Goal: Information Seeking & Learning: Learn about a topic

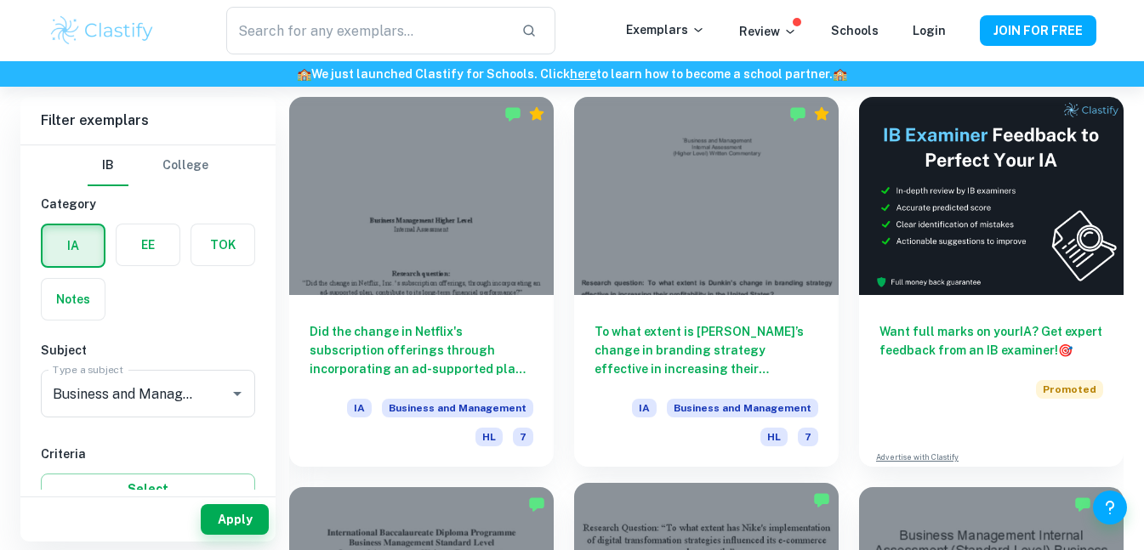
scroll to position [475, 0]
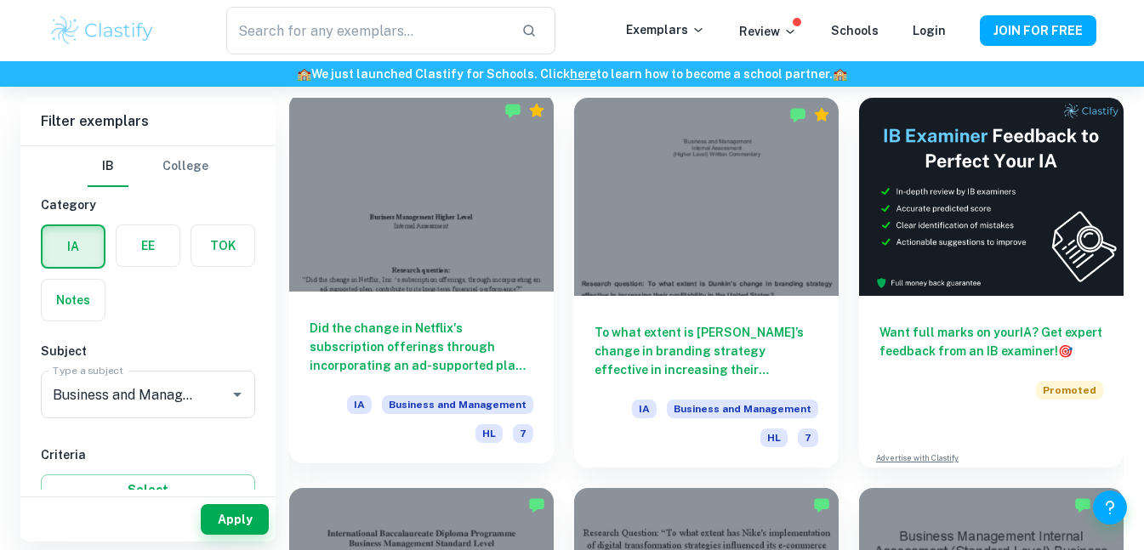
click at [468, 342] on h6 "Did the change in Netflix's subscription offerings through incorporating an ad-…" at bounding box center [421, 347] width 224 height 56
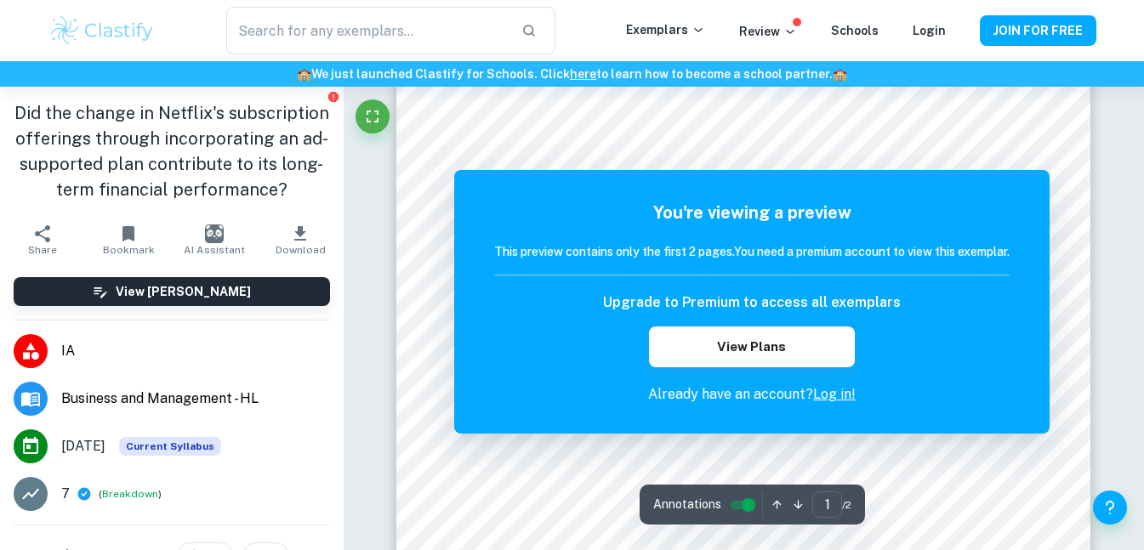
scroll to position [391, 0]
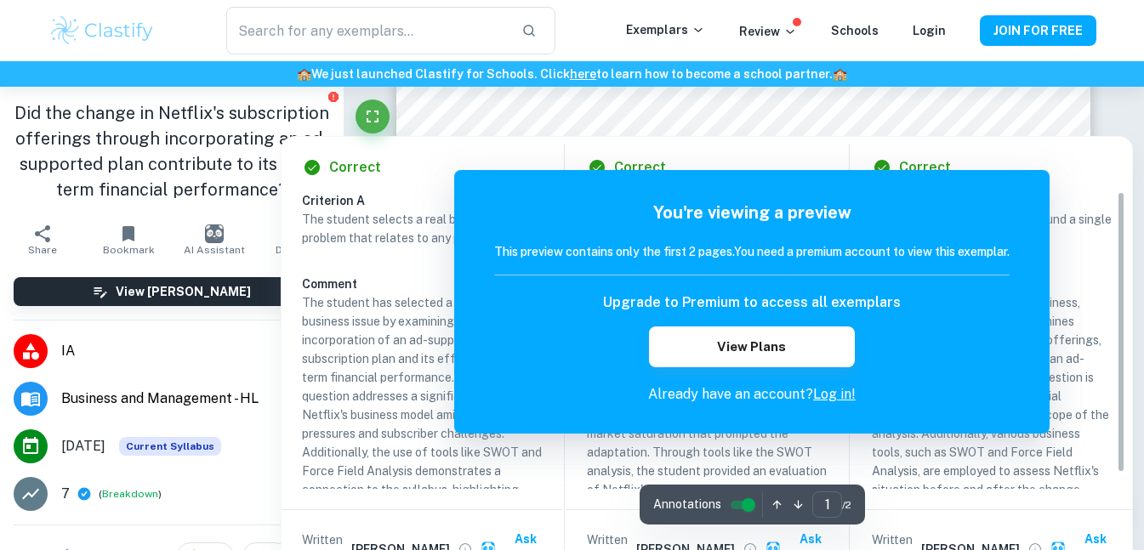
click at [825, 128] on div "Correct Criterion A The student selects a real business issue or problem that r…" at bounding box center [707, 359] width 852 height 462
drag, startPoint x: 632, startPoint y: 327, endPoint x: 490, endPoint y: 292, distance: 146.4
click at [503, 298] on div "Upgrade to Premium to access all exemplars View Plans" at bounding box center [751, 329] width 515 height 75
click at [401, 158] on div "Correct" at bounding box center [428, 167] width 253 height 20
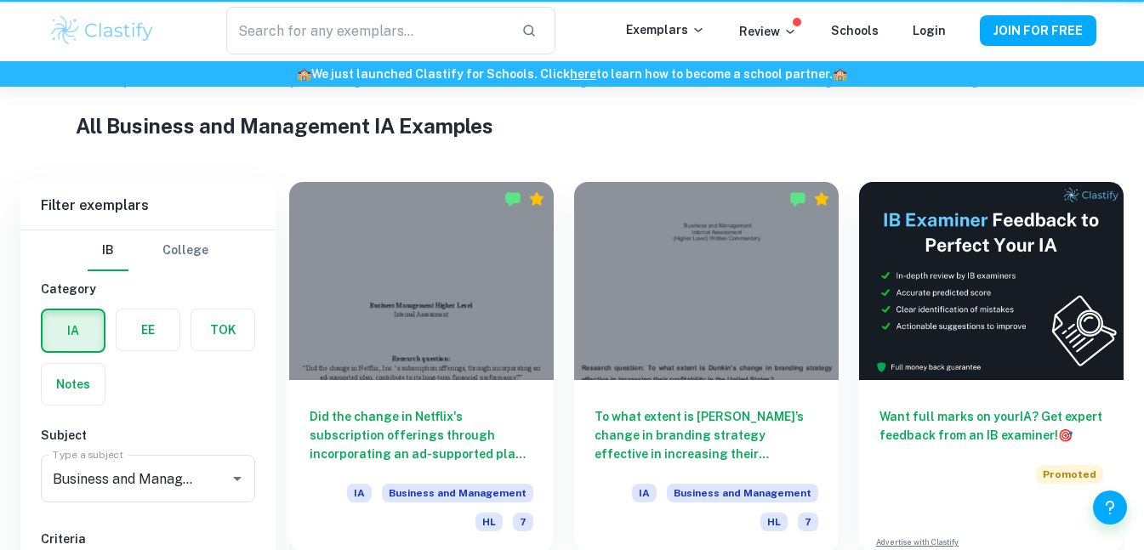
scroll to position [475, 0]
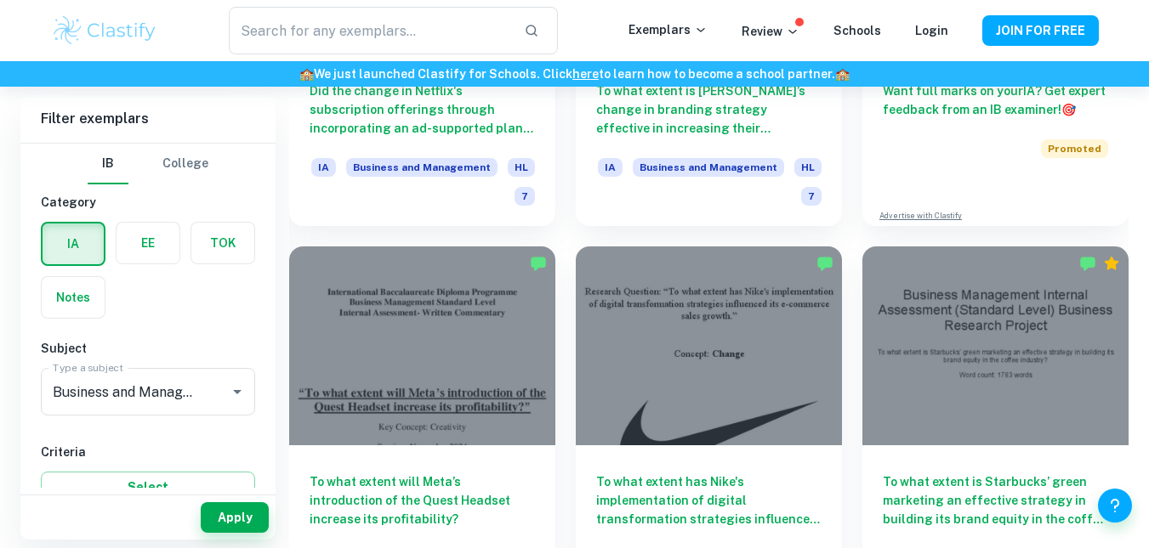
scroll to position [718, 0]
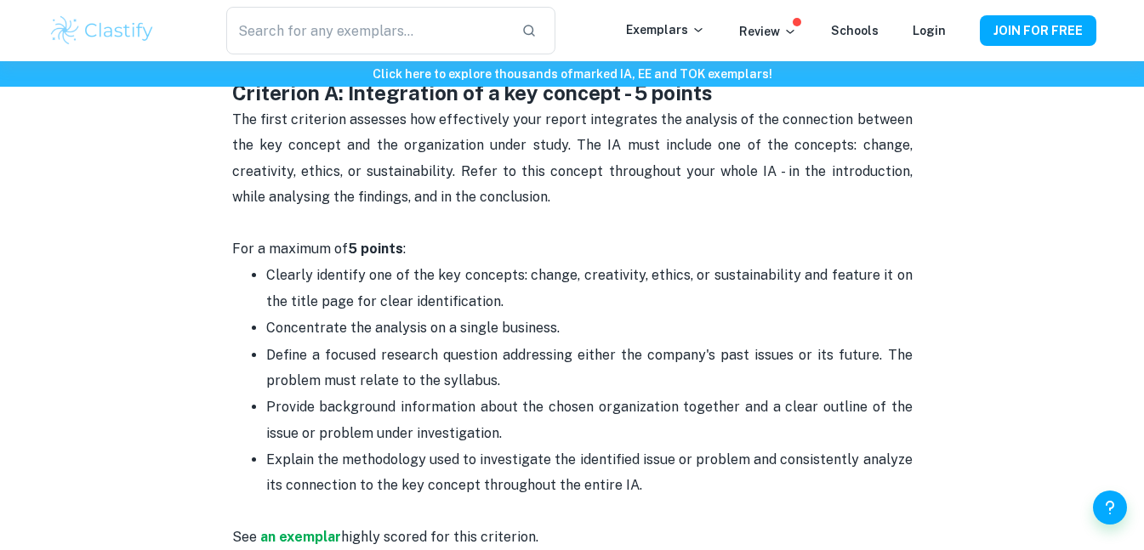
scroll to position [964, 0]
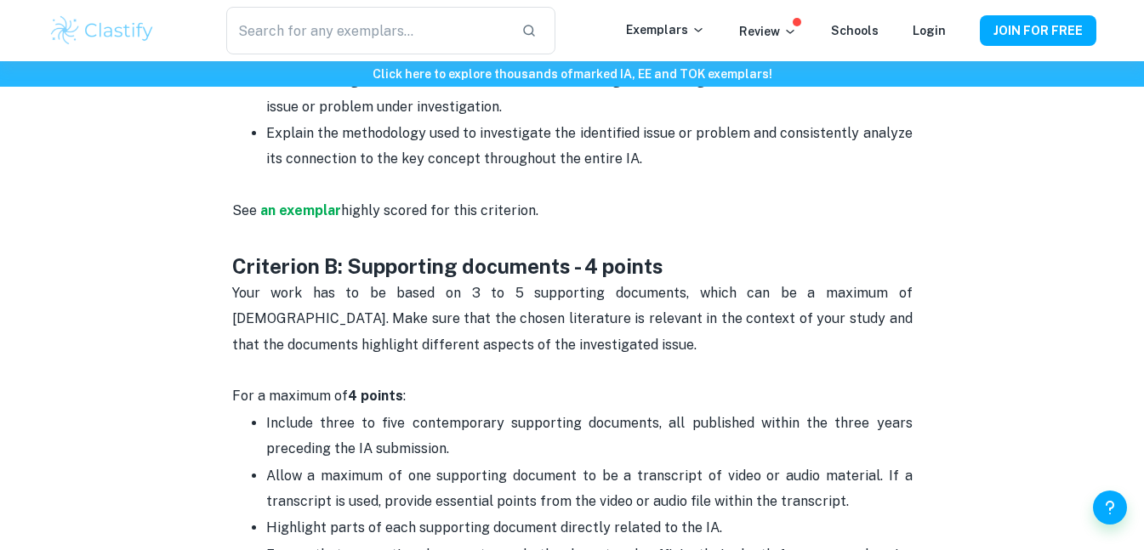
scroll to position [964, 0]
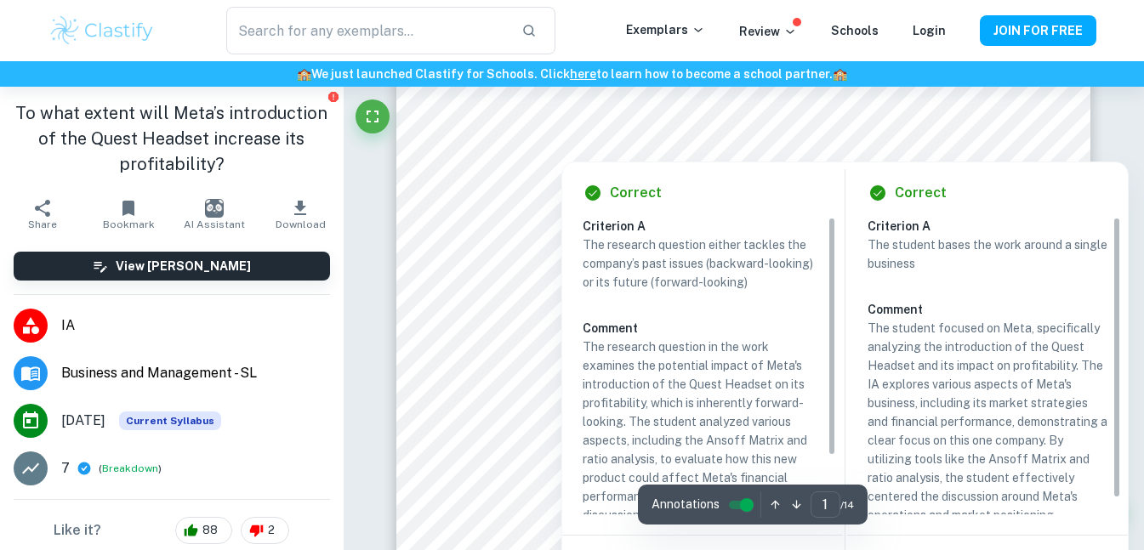
scroll to position [310, 0]
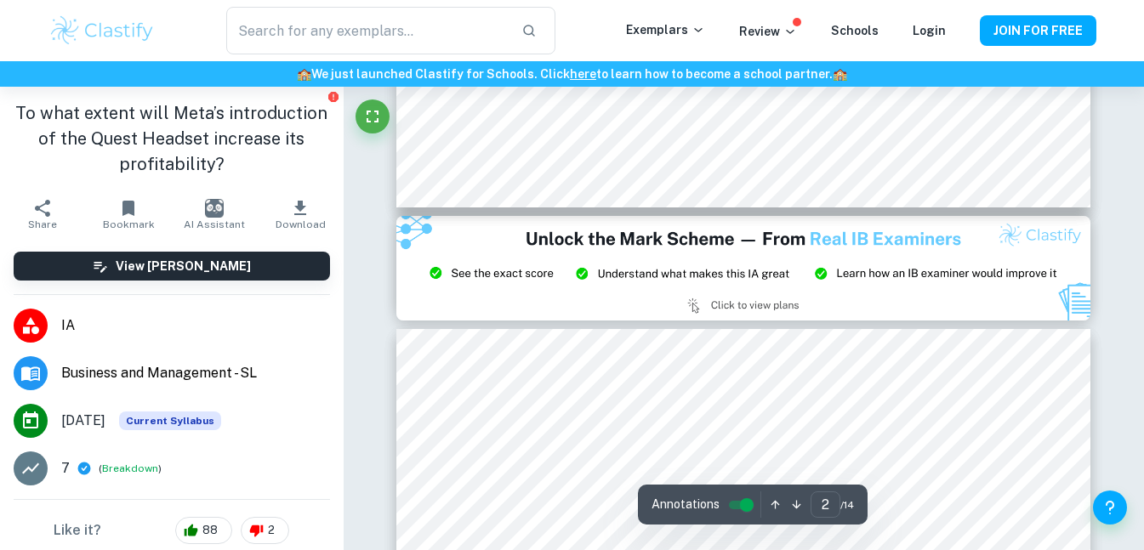
type input "3"
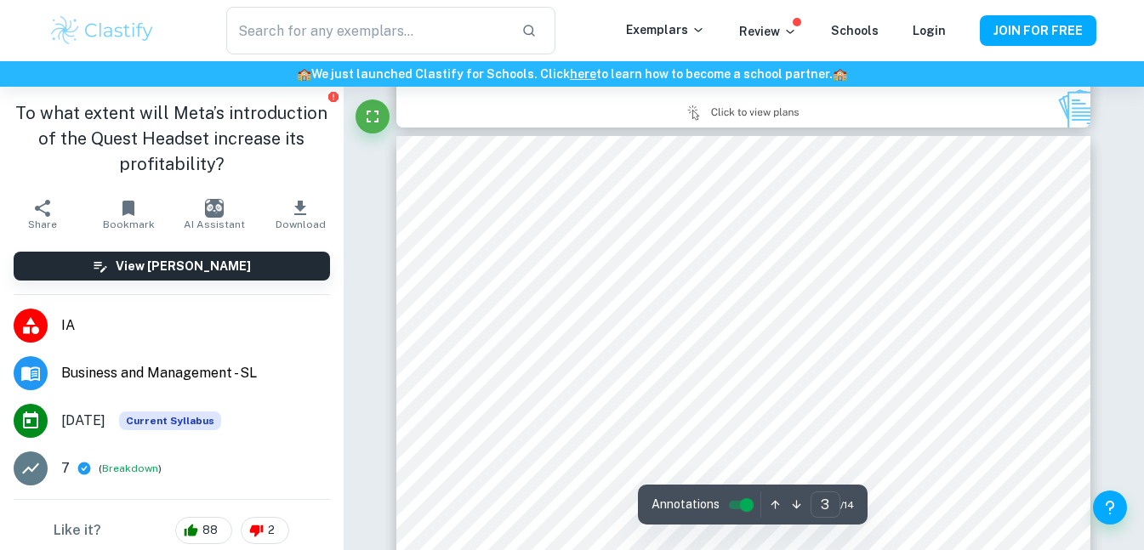
scroll to position [2173, 0]
